Goal: Information Seeking & Learning: Learn about a topic

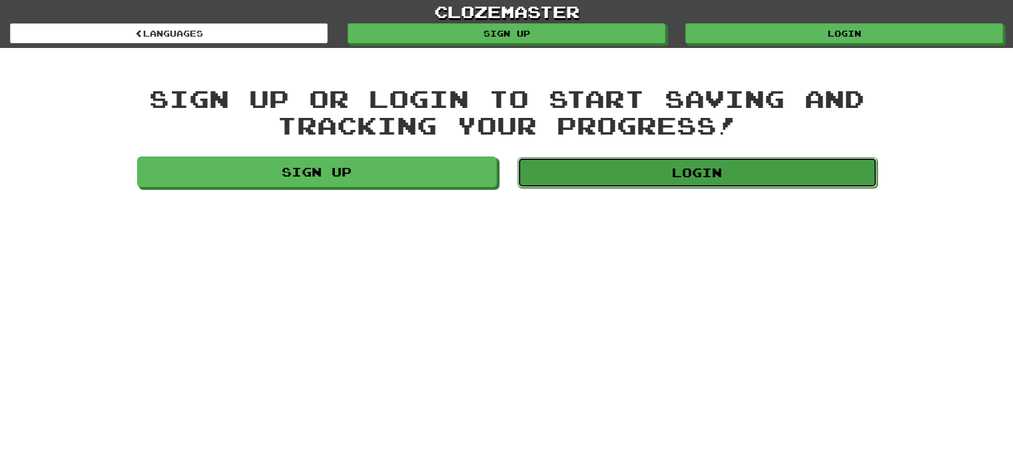
click at [586, 171] on link "Login" at bounding box center [698, 172] width 360 height 31
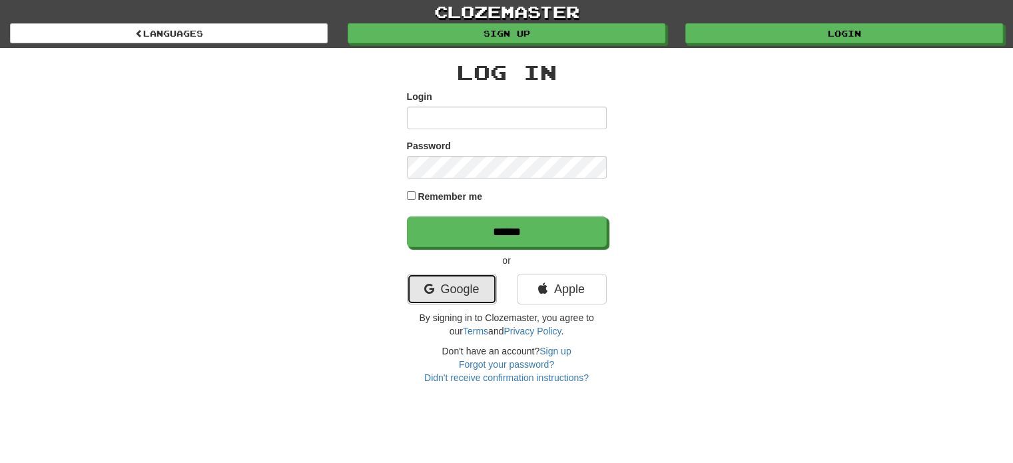
click at [454, 293] on link "Google" at bounding box center [452, 289] width 90 height 31
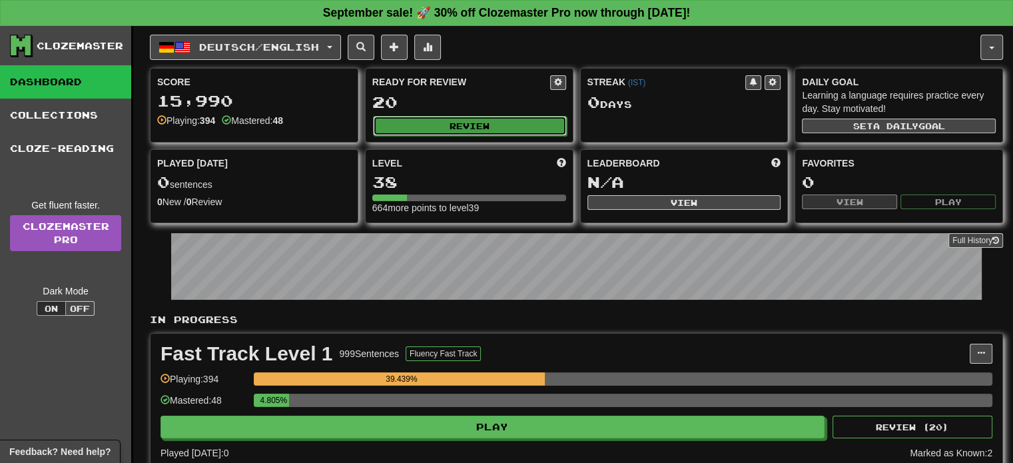
click at [474, 127] on button "Review" at bounding box center [470, 126] width 194 height 20
select select "**"
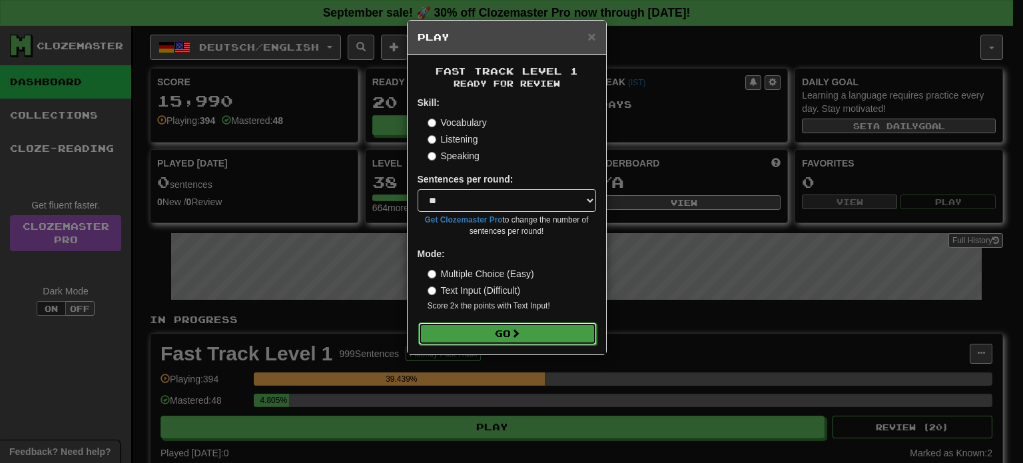
click at [558, 328] on button "Go" at bounding box center [507, 333] width 179 height 23
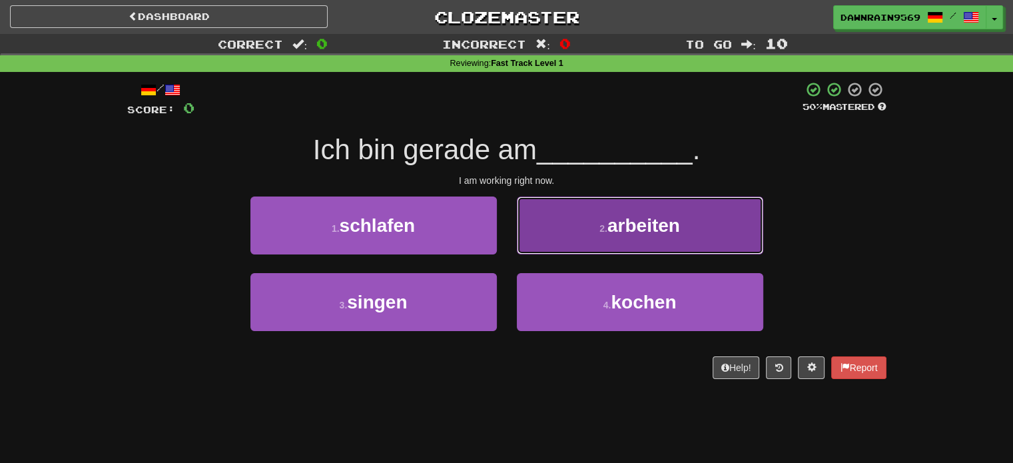
click at [651, 234] on span "arbeiten" at bounding box center [643, 225] width 73 height 21
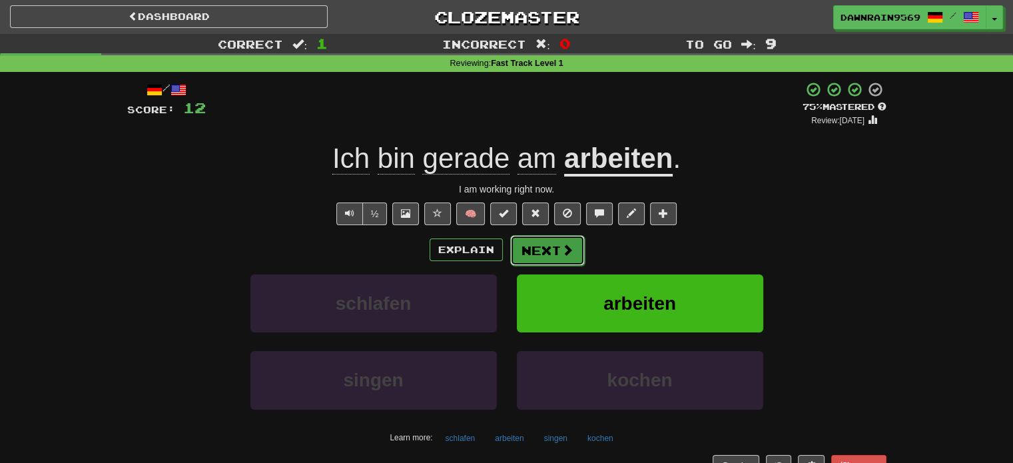
click at [552, 252] on button "Next" at bounding box center [547, 250] width 75 height 31
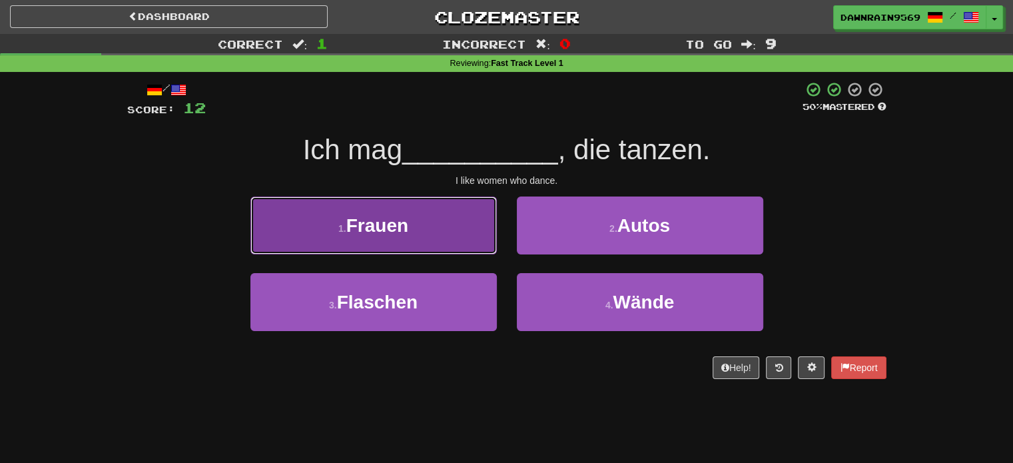
click at [444, 232] on button "1 . Frauen" at bounding box center [373, 225] width 246 height 58
